Goal: Task Accomplishment & Management: Manage account settings

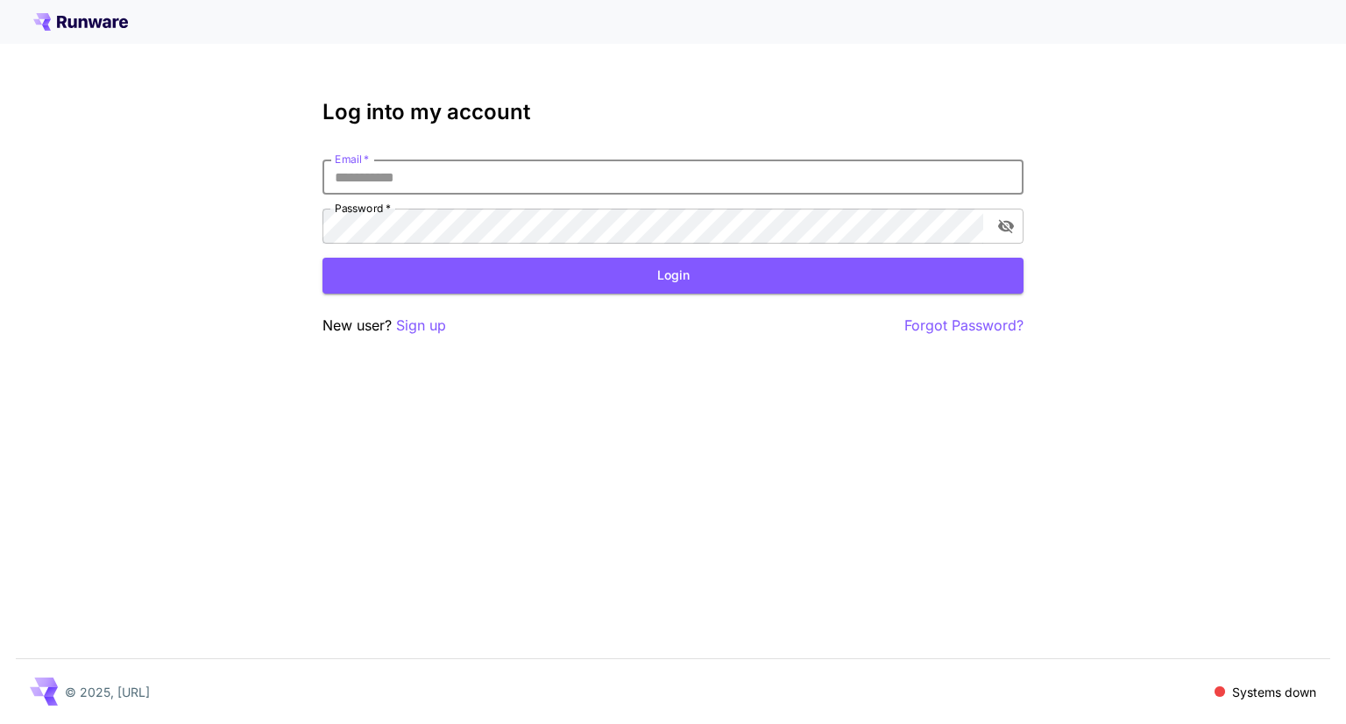
click at [784, 170] on input "Email   *" at bounding box center [673, 177] width 701 height 35
type input "*"
type input "**********"
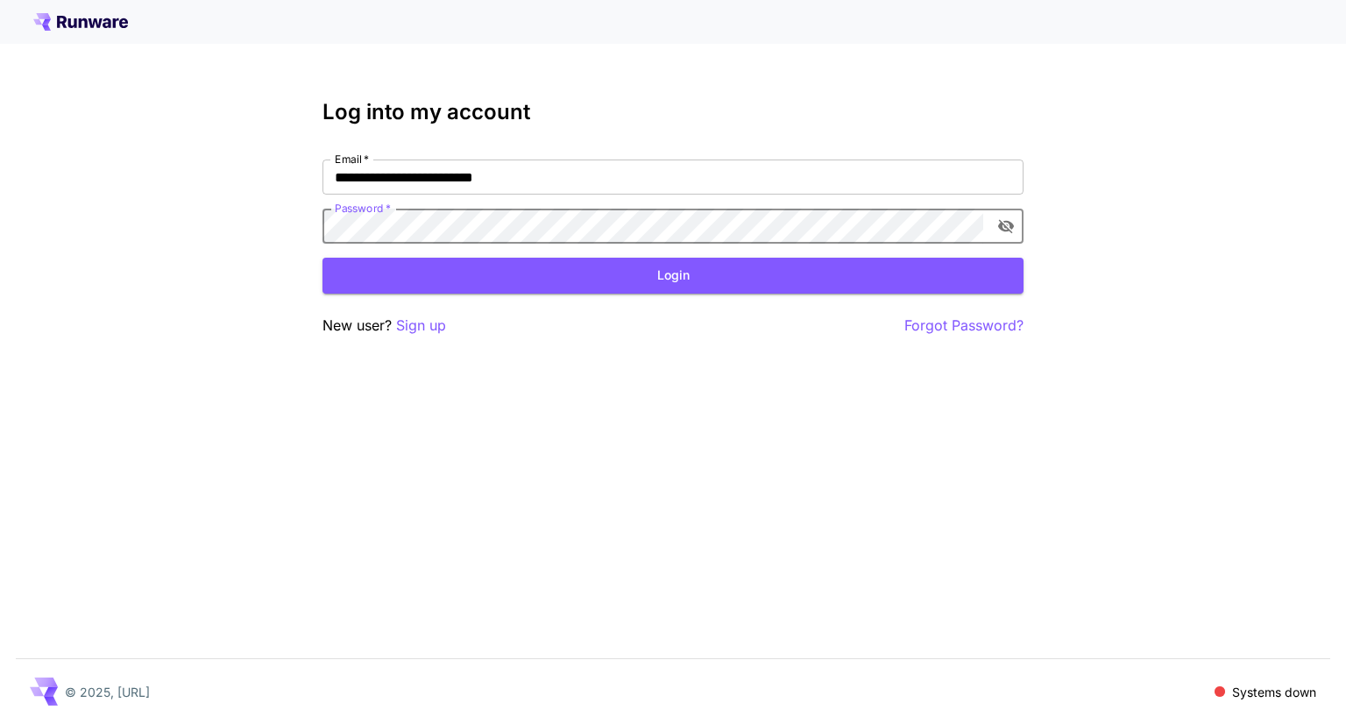
click button "Login" at bounding box center [673, 276] width 701 height 36
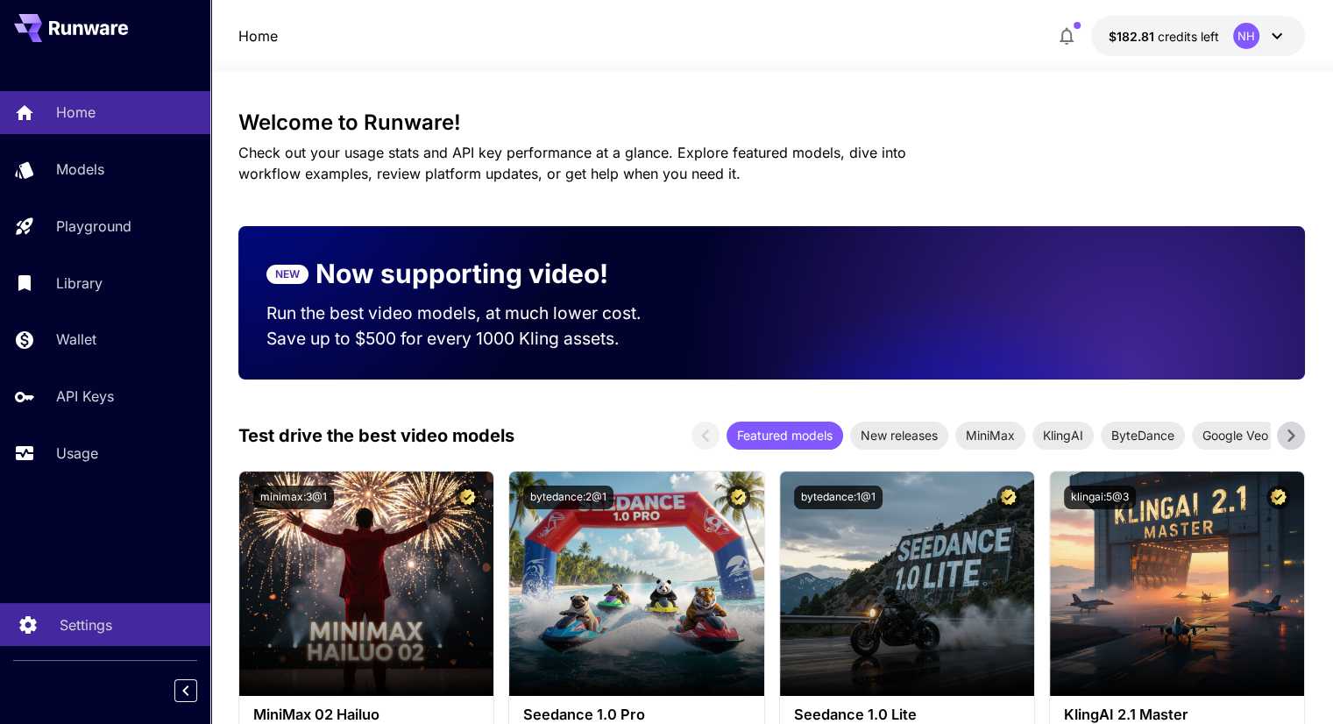
click at [77, 626] on p "Settings" at bounding box center [86, 624] width 53 height 21
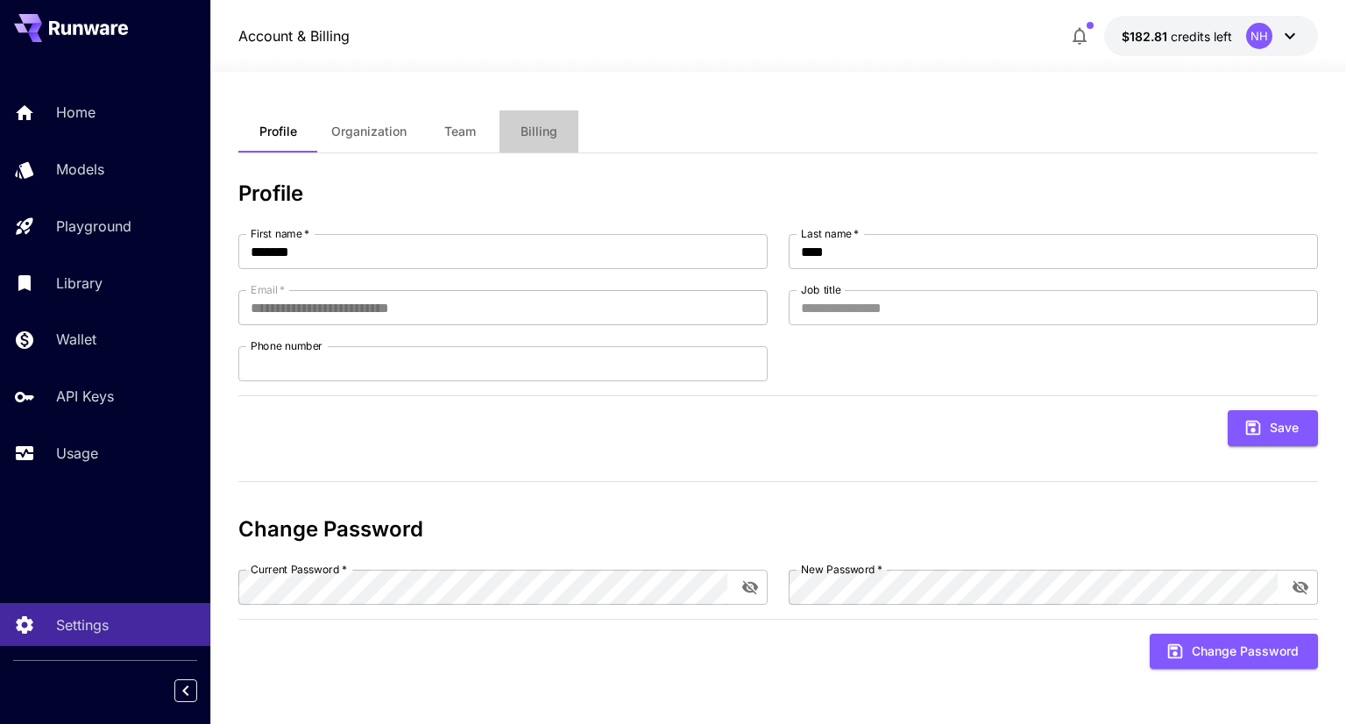
click at [529, 126] on span "Billing" at bounding box center [539, 132] width 37 height 16
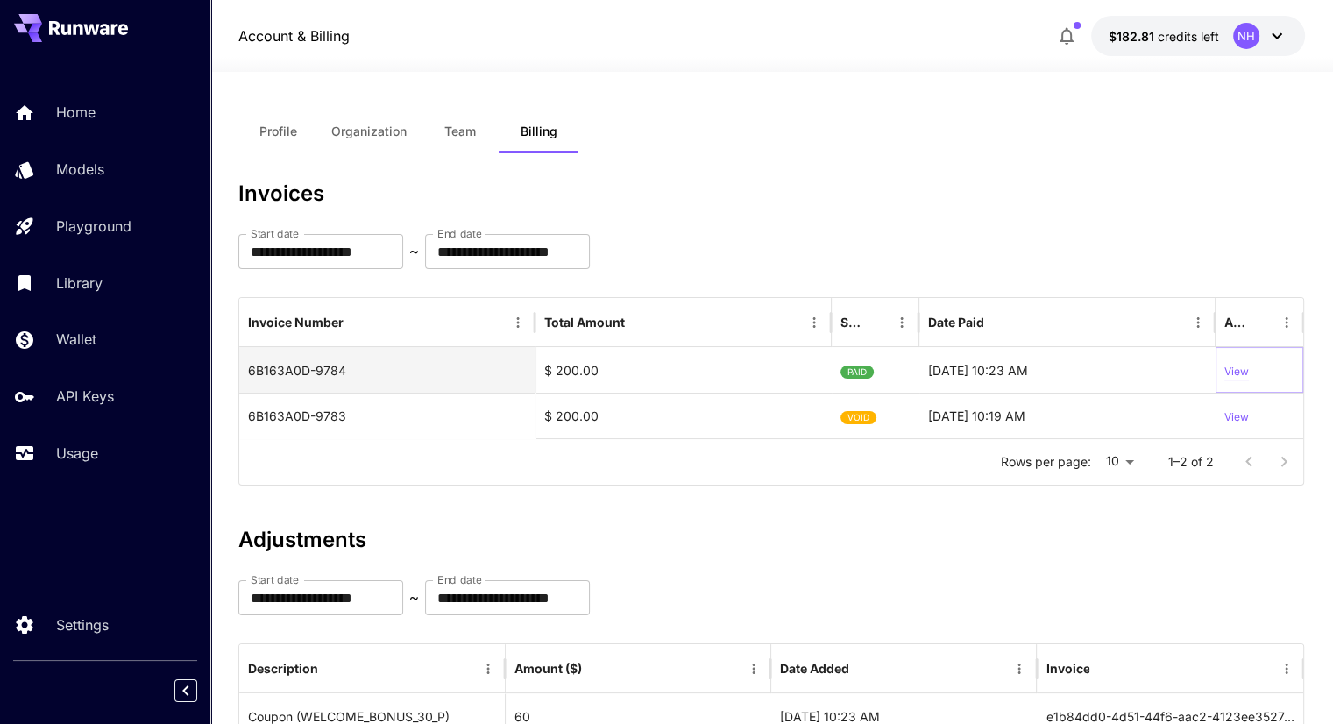
click at [1234, 371] on p "View" at bounding box center [1237, 372] width 25 height 17
